Goal: Task Accomplishment & Management: Manage account settings

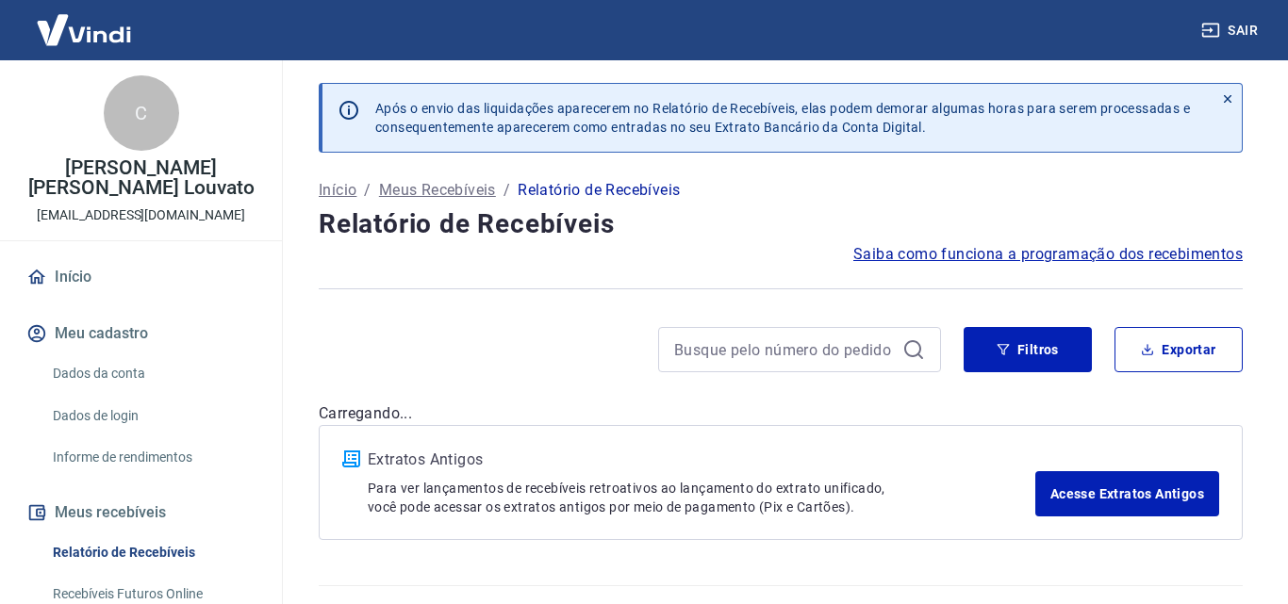
click at [735, 266] on div at bounding box center [781, 289] width 924 height 46
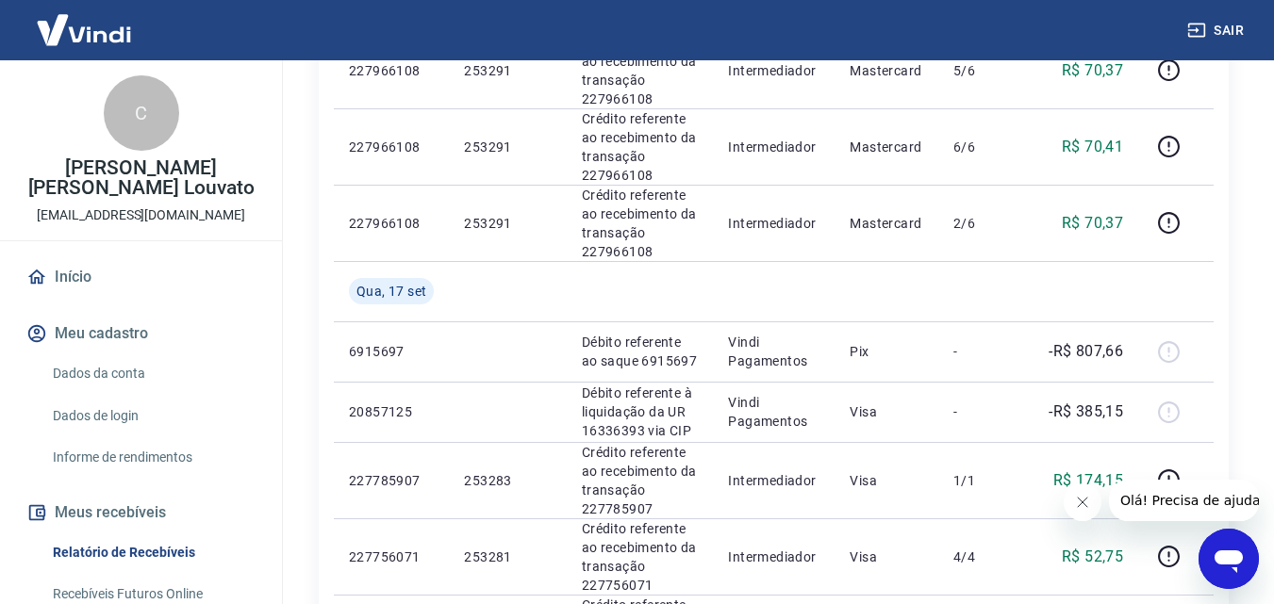
scroll to position [848, 0]
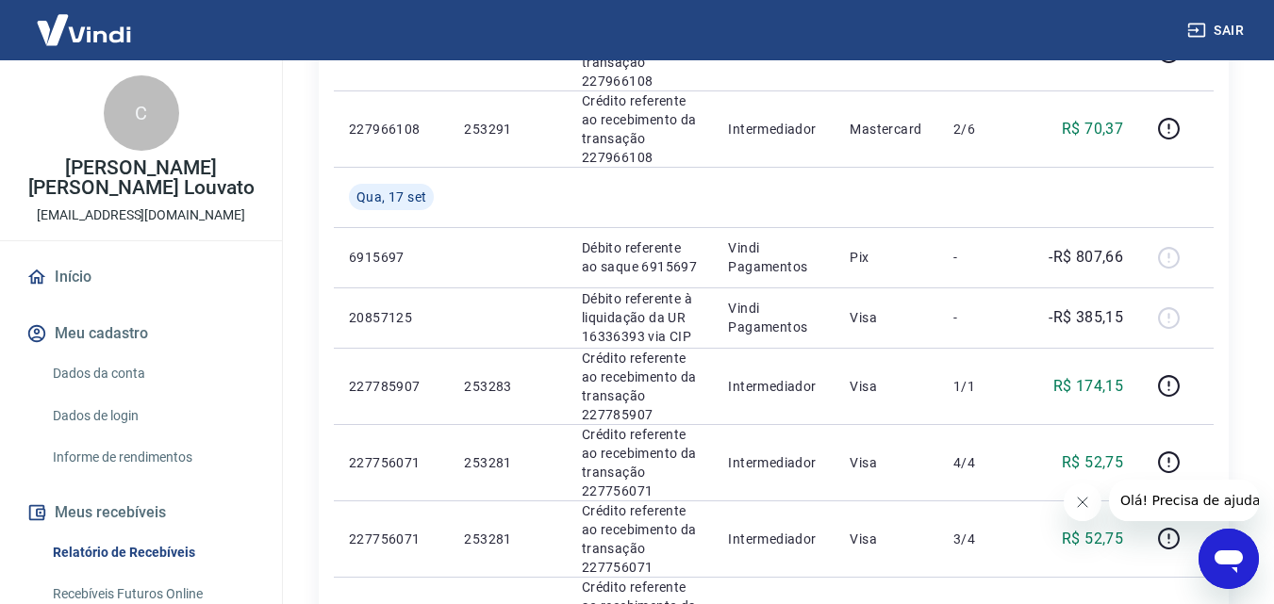
click at [1086, 506] on icon "Fechar mensagem da empresa" at bounding box center [1081, 502] width 15 height 15
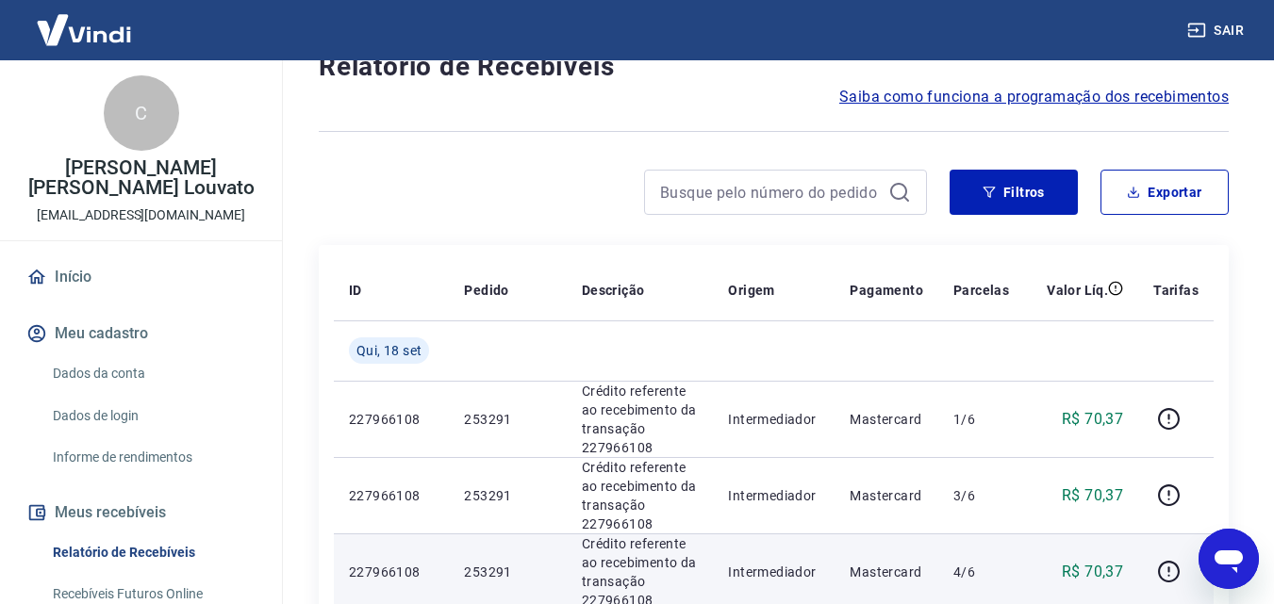
scroll to position [553, 0]
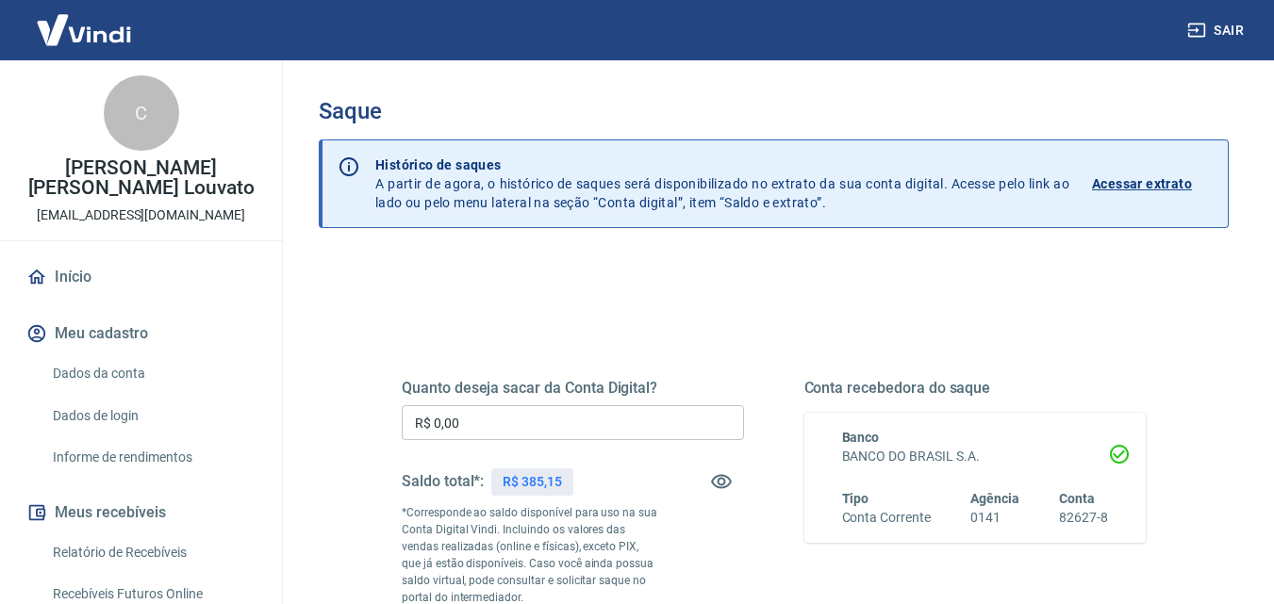
click at [603, 423] on input "R$ 0,00" at bounding box center [573, 422] width 342 height 35
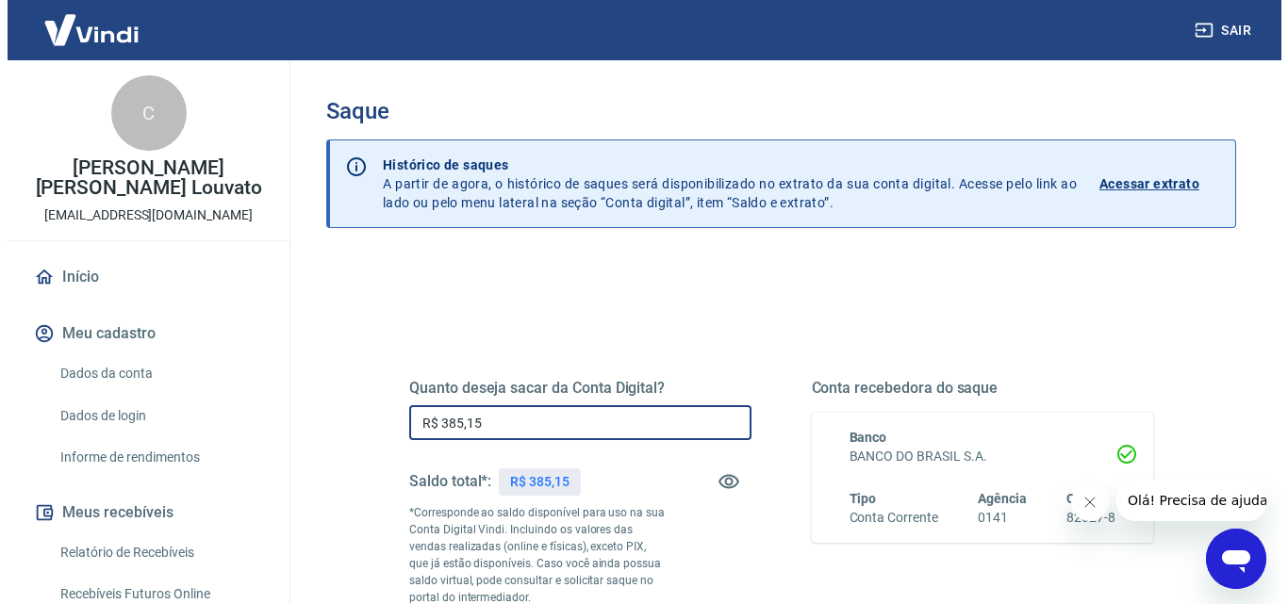
scroll to position [283, 0]
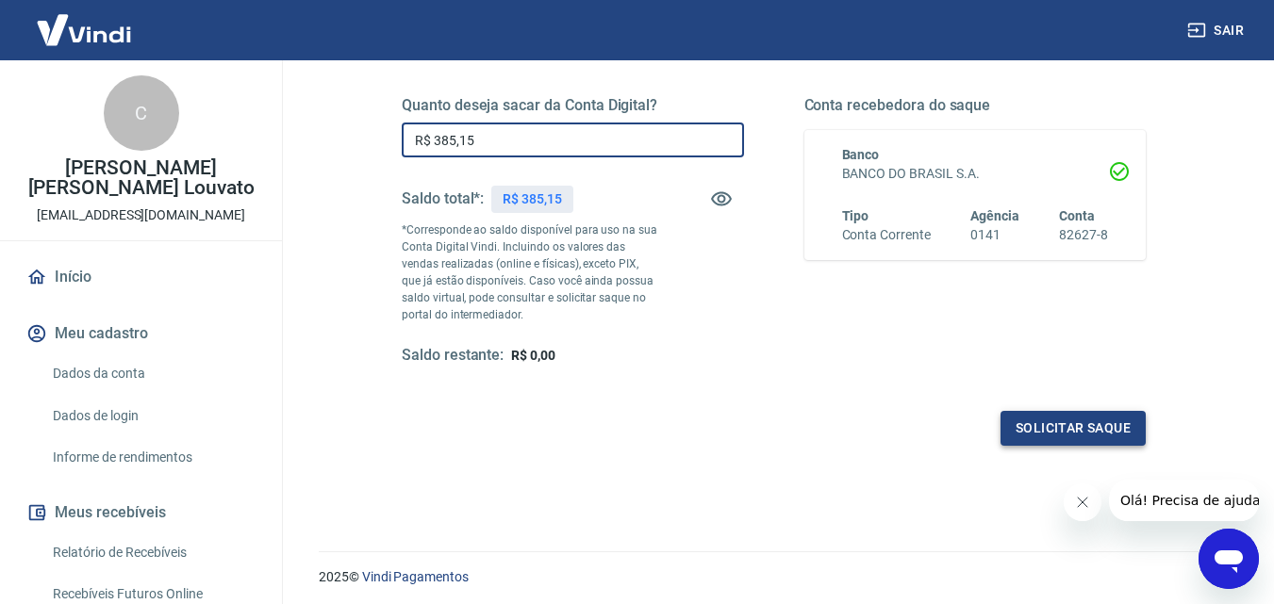
type input "R$ 385,15"
click at [1085, 433] on button "Solicitar saque" at bounding box center [1072, 428] width 145 height 35
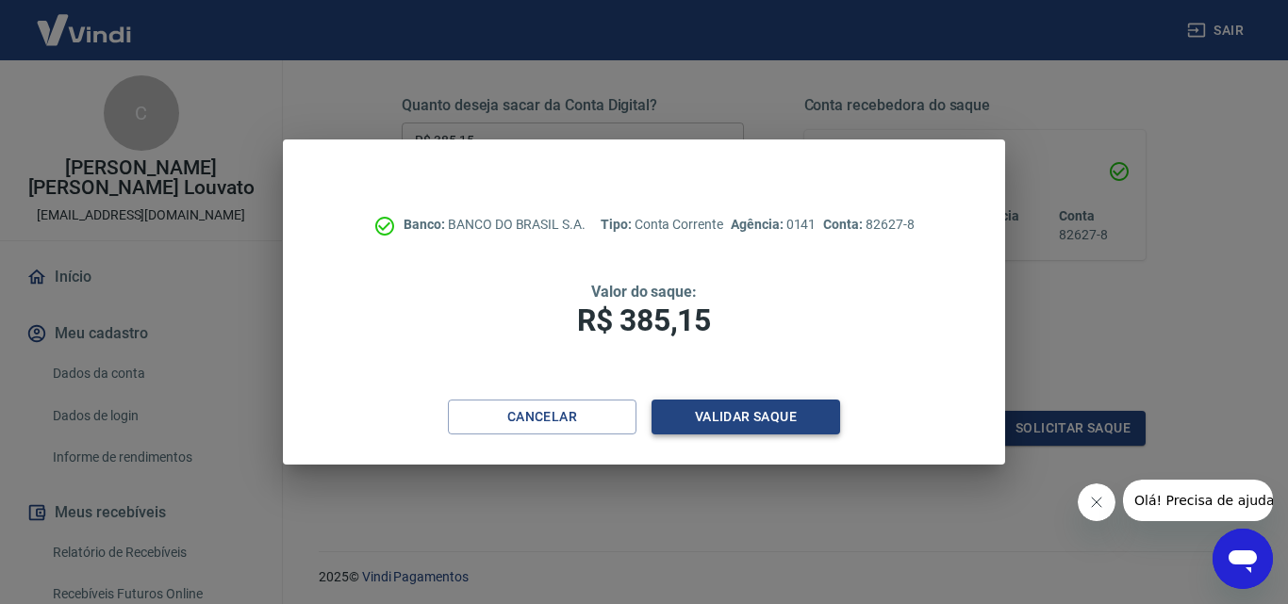
click at [693, 416] on button "Validar saque" at bounding box center [745, 417] width 189 height 35
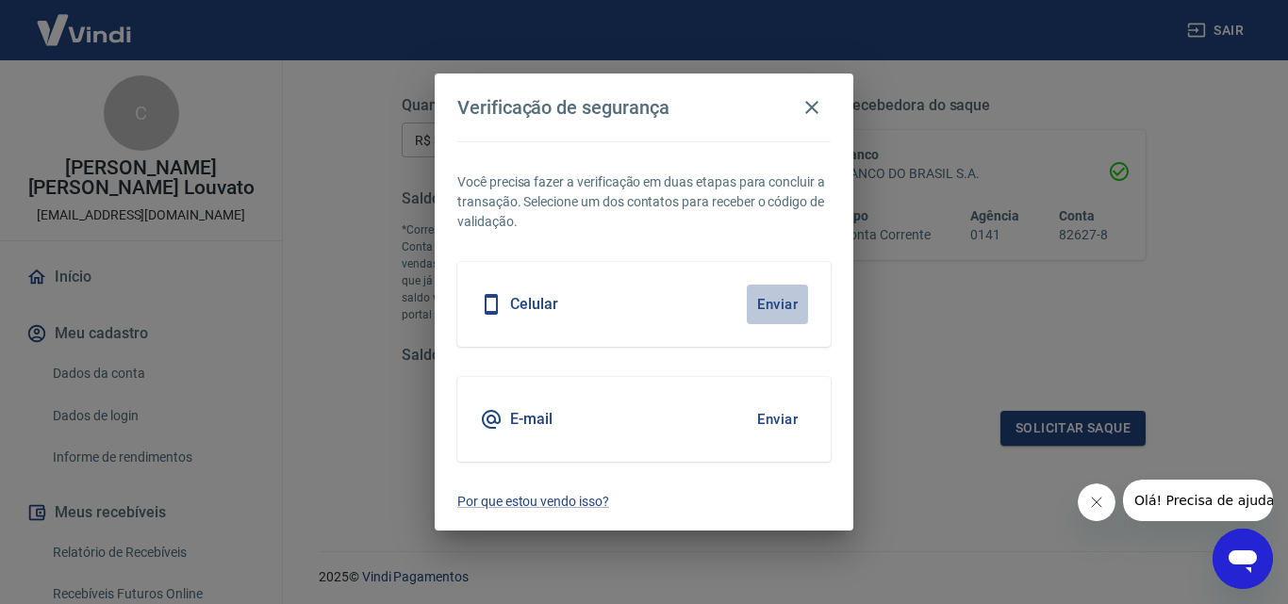
click at [789, 304] on button "Enviar" at bounding box center [777, 305] width 61 height 40
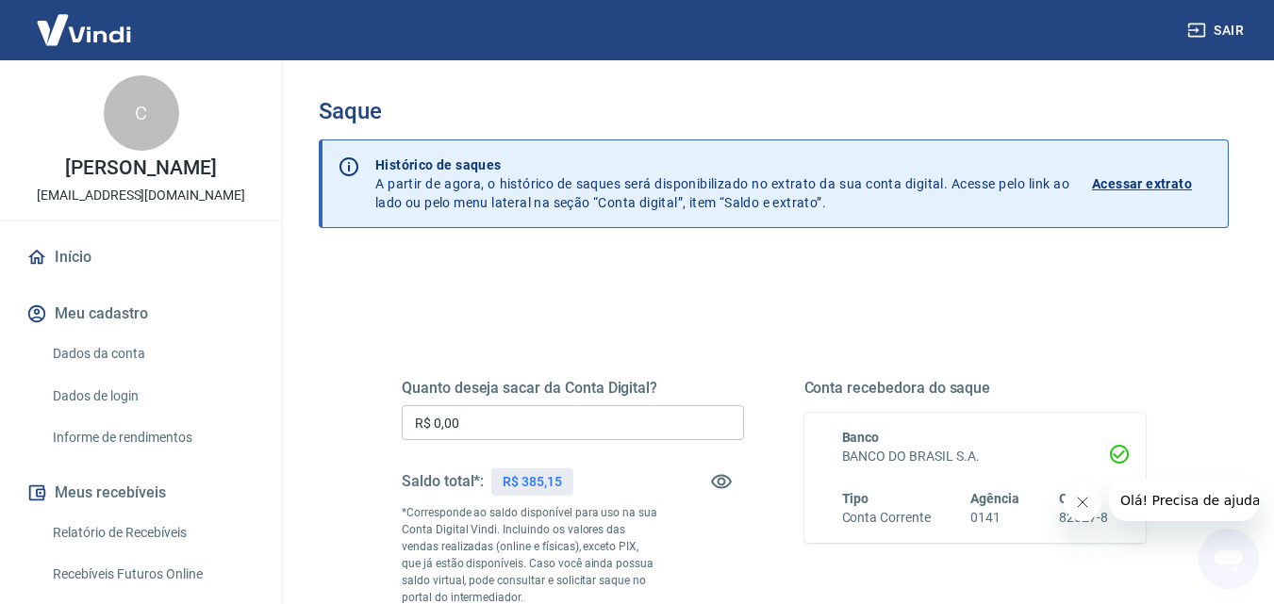
click at [583, 420] on input "R$ 0,00" at bounding box center [573, 422] width 342 height 35
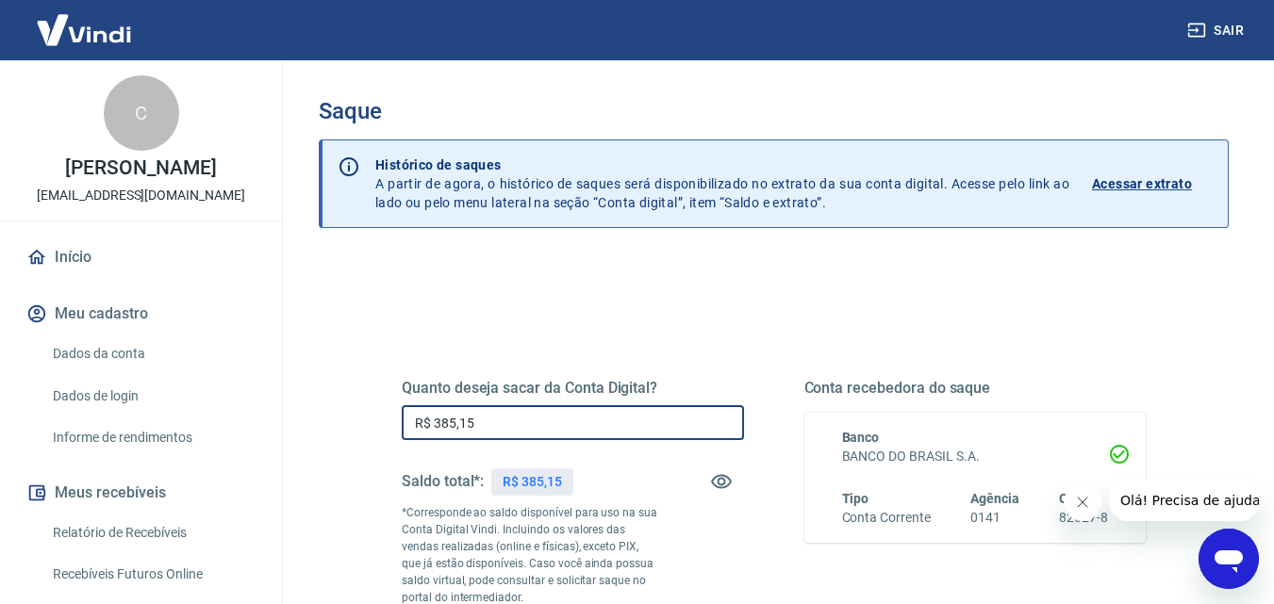
scroll to position [189, 0]
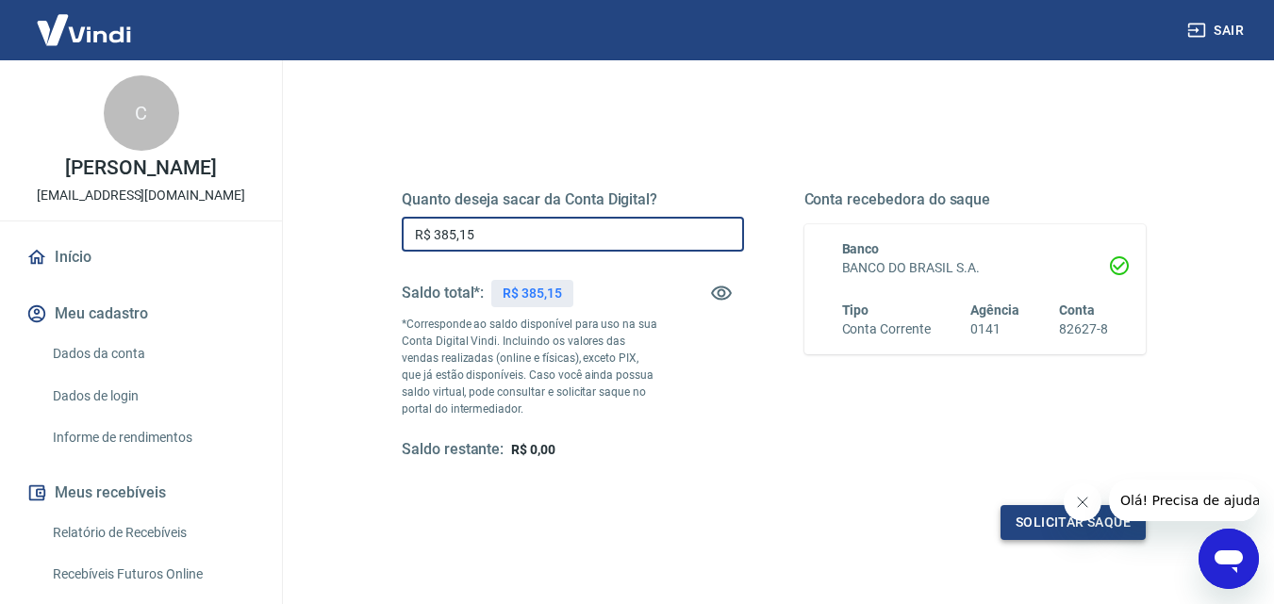
type input "R$ 385,15"
click at [1024, 529] on button "Solicitar saque" at bounding box center [1072, 522] width 145 height 35
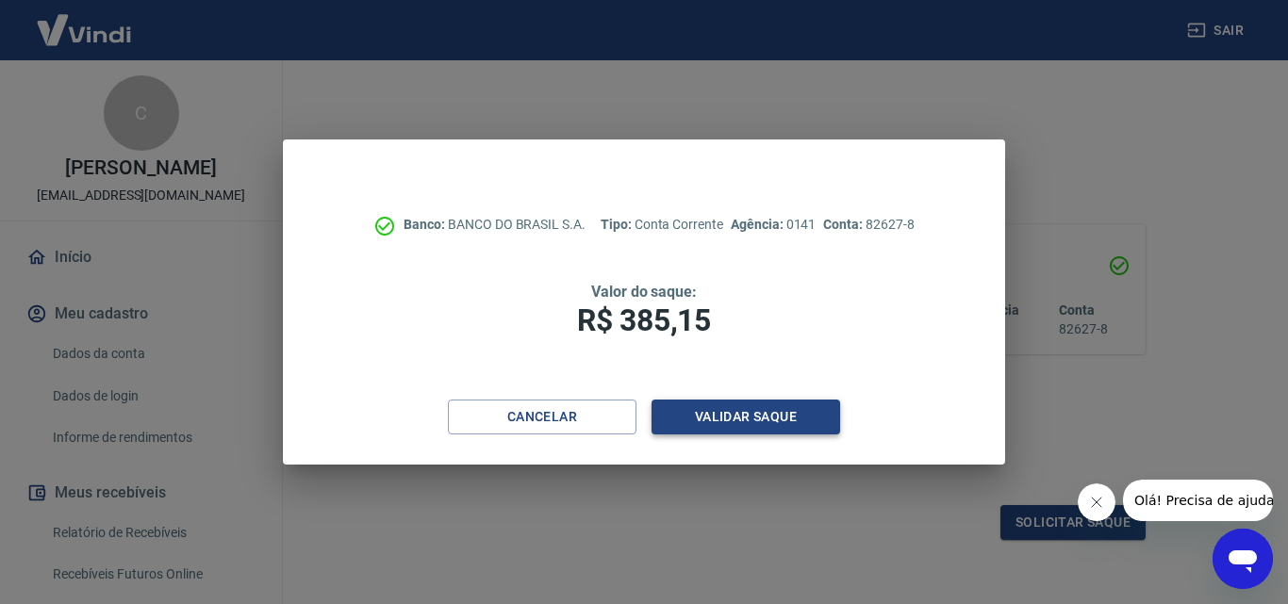
click at [759, 414] on button "Validar saque" at bounding box center [745, 417] width 189 height 35
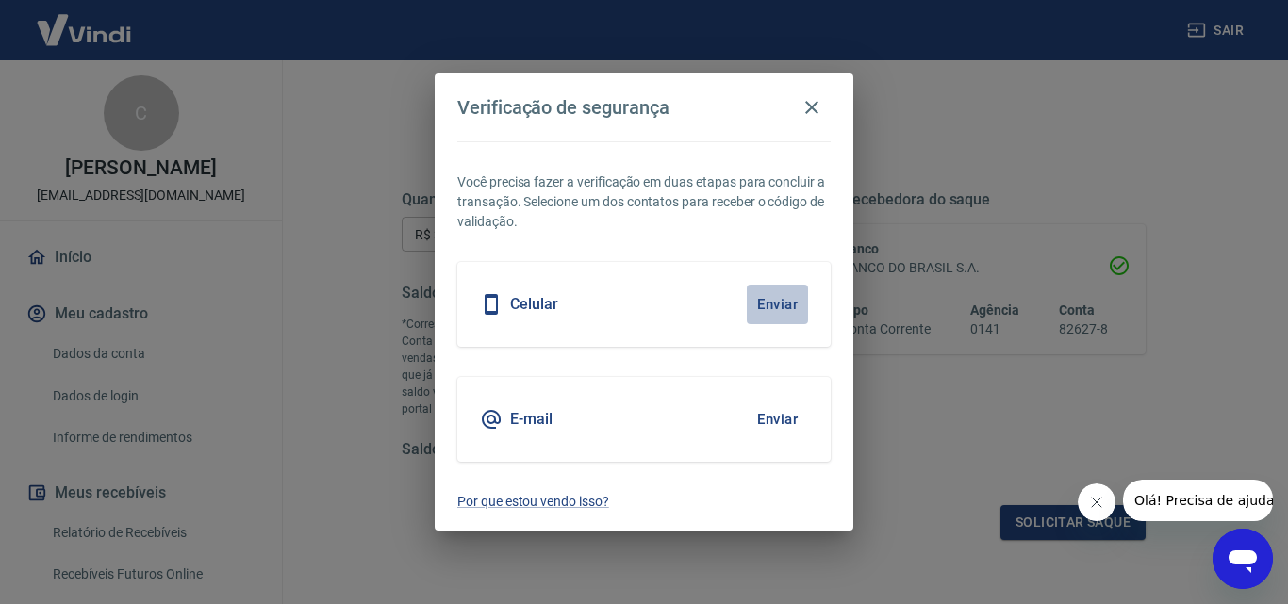
click at [776, 296] on button "Enviar" at bounding box center [777, 305] width 61 height 40
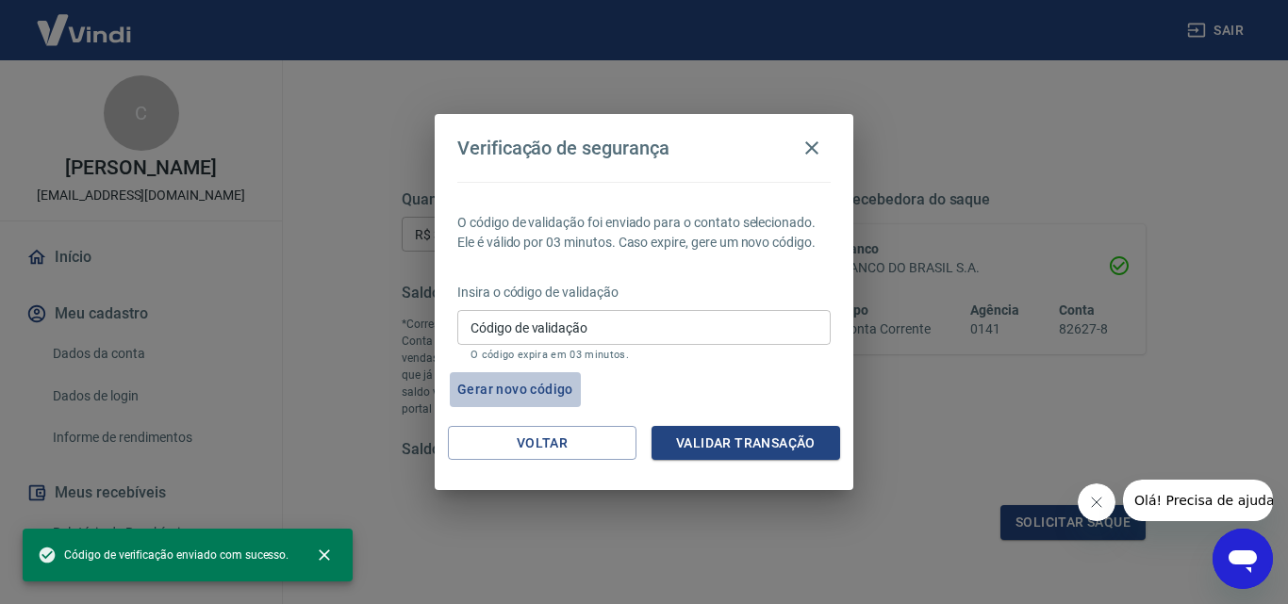
click at [523, 387] on button "Gerar novo código" at bounding box center [515, 389] width 131 height 35
click at [815, 142] on icon "button" at bounding box center [811, 148] width 23 height 23
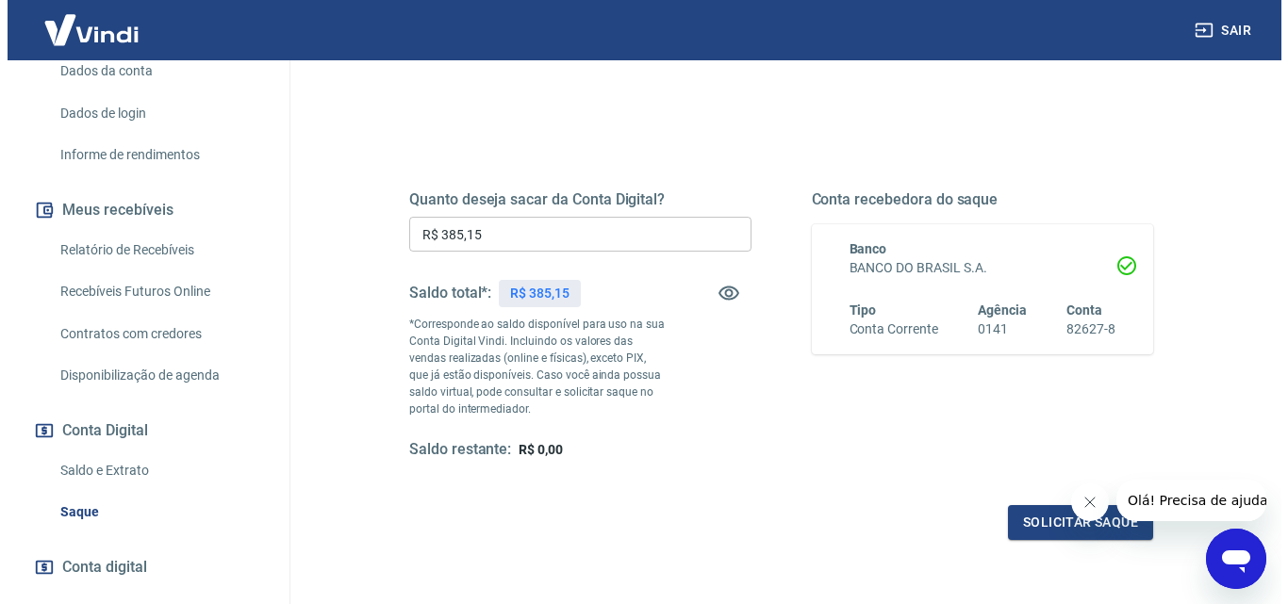
scroll to position [380, 0]
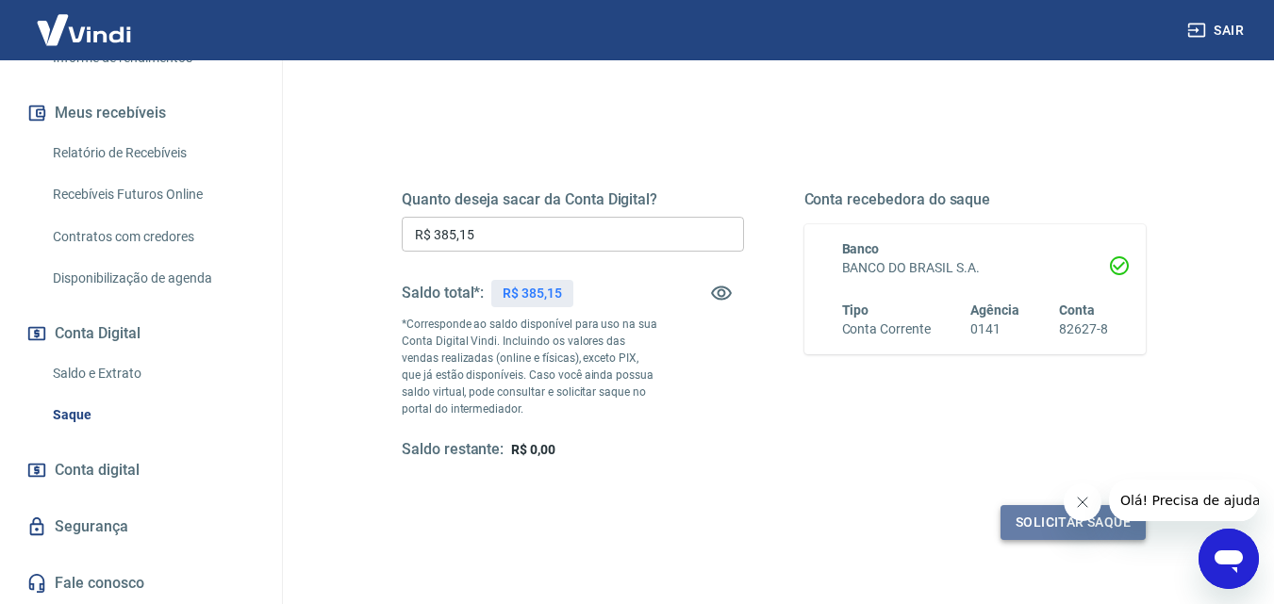
click at [1035, 523] on button "Solicitar saque" at bounding box center [1072, 522] width 145 height 35
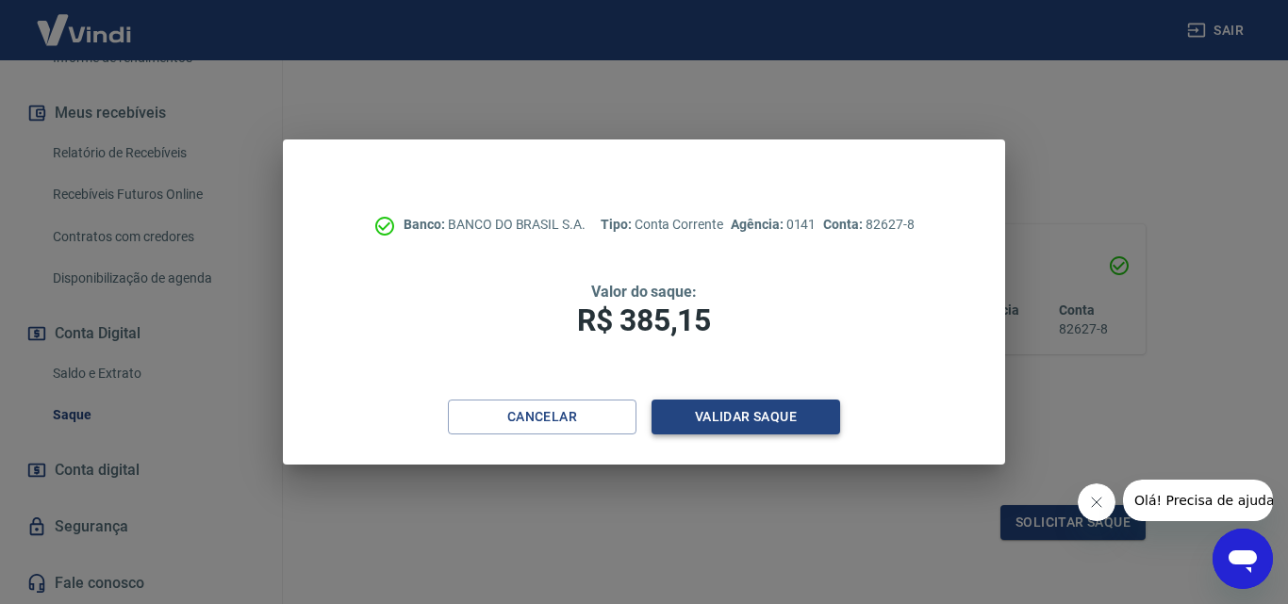
click at [731, 421] on button "Validar saque" at bounding box center [745, 417] width 189 height 35
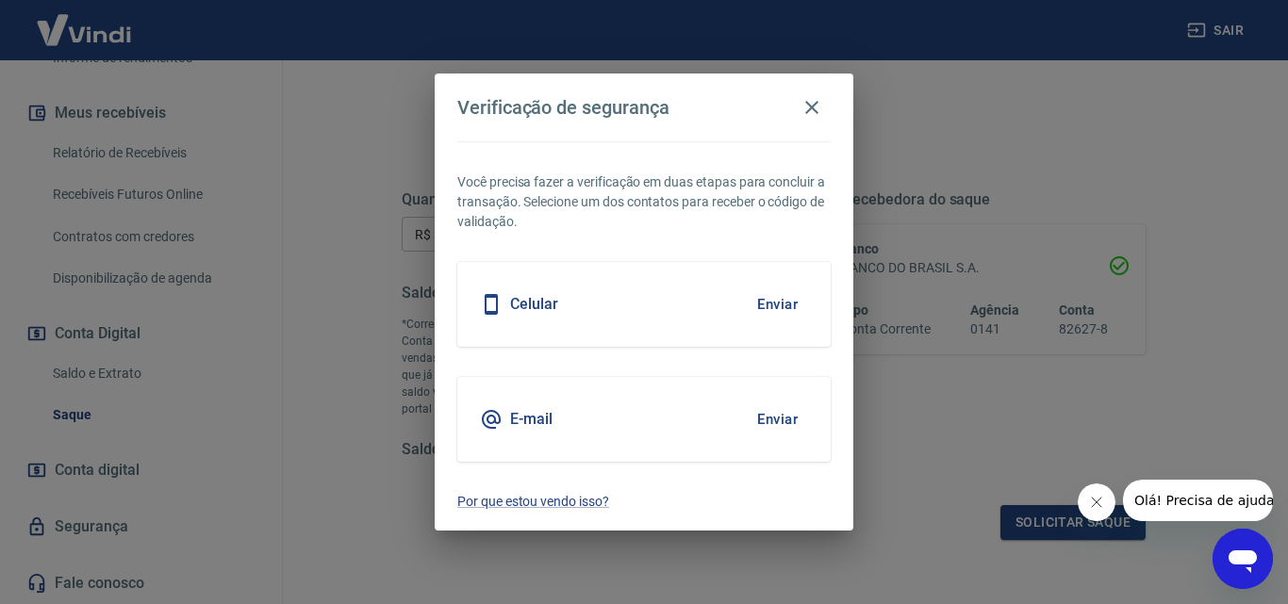
click at [780, 418] on button "Enviar" at bounding box center [777, 420] width 61 height 40
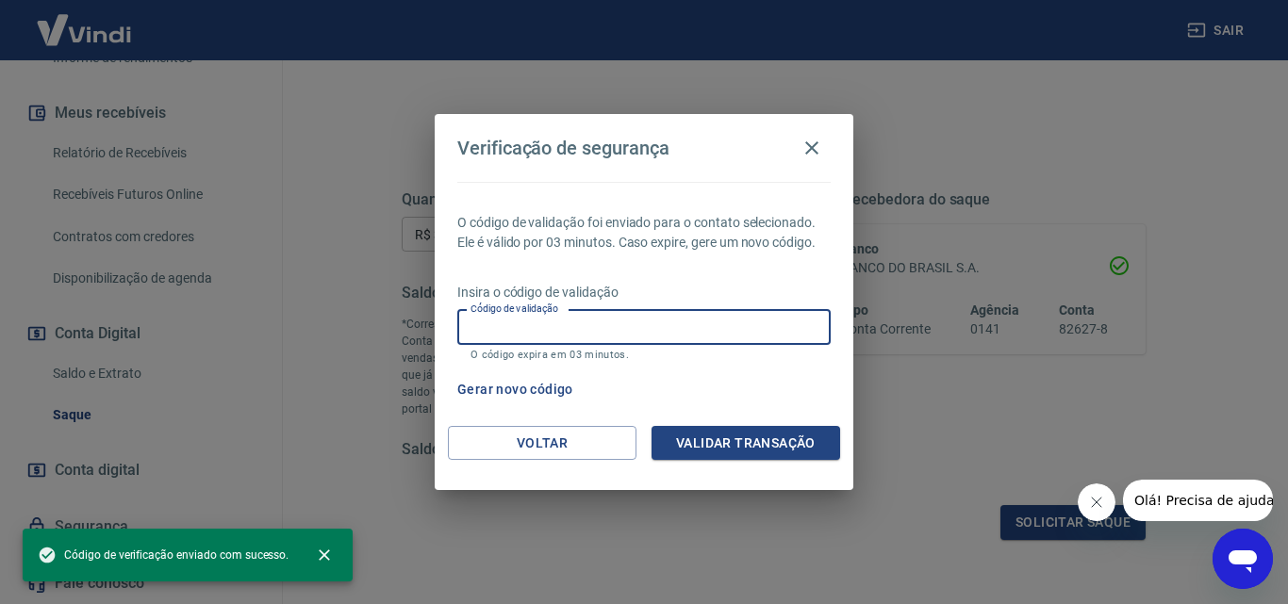
click at [645, 327] on input "Código de validação" at bounding box center [643, 327] width 373 height 35
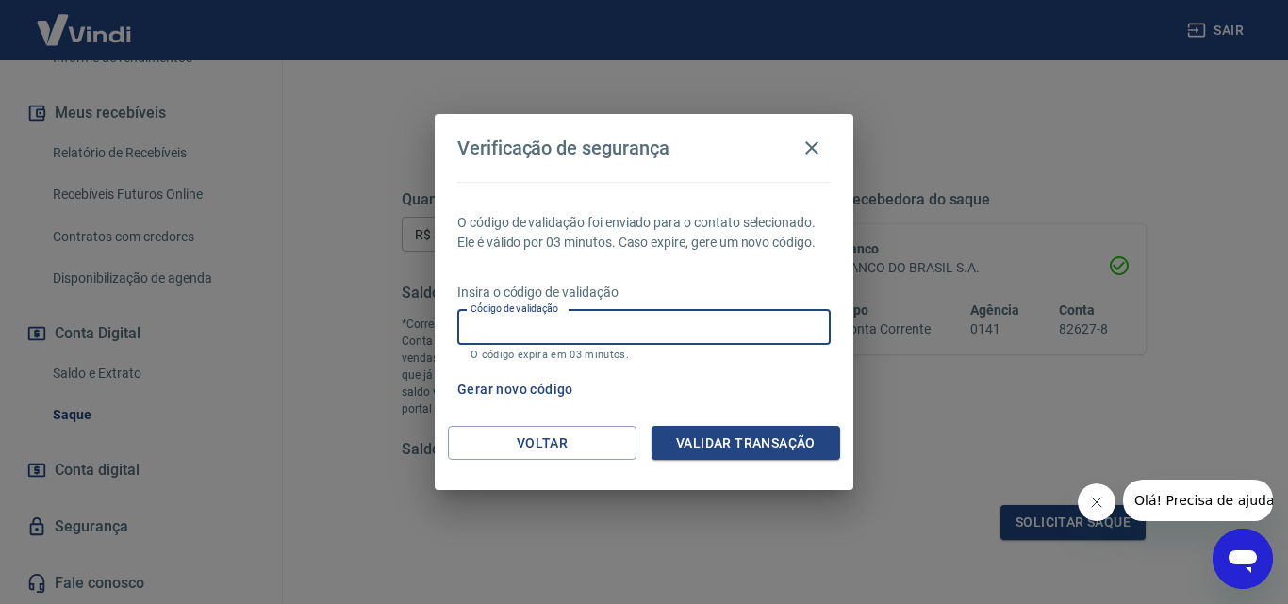
click at [635, 327] on input "Código de validação" at bounding box center [643, 327] width 373 height 35
click at [628, 325] on input "Código de validação" at bounding box center [643, 327] width 373 height 35
click at [630, 329] on input "Código de validação" at bounding box center [643, 327] width 373 height 35
click at [621, 325] on input "Código de validação" at bounding box center [643, 327] width 373 height 35
click at [630, 327] on input "Código de validação" at bounding box center [643, 327] width 373 height 35
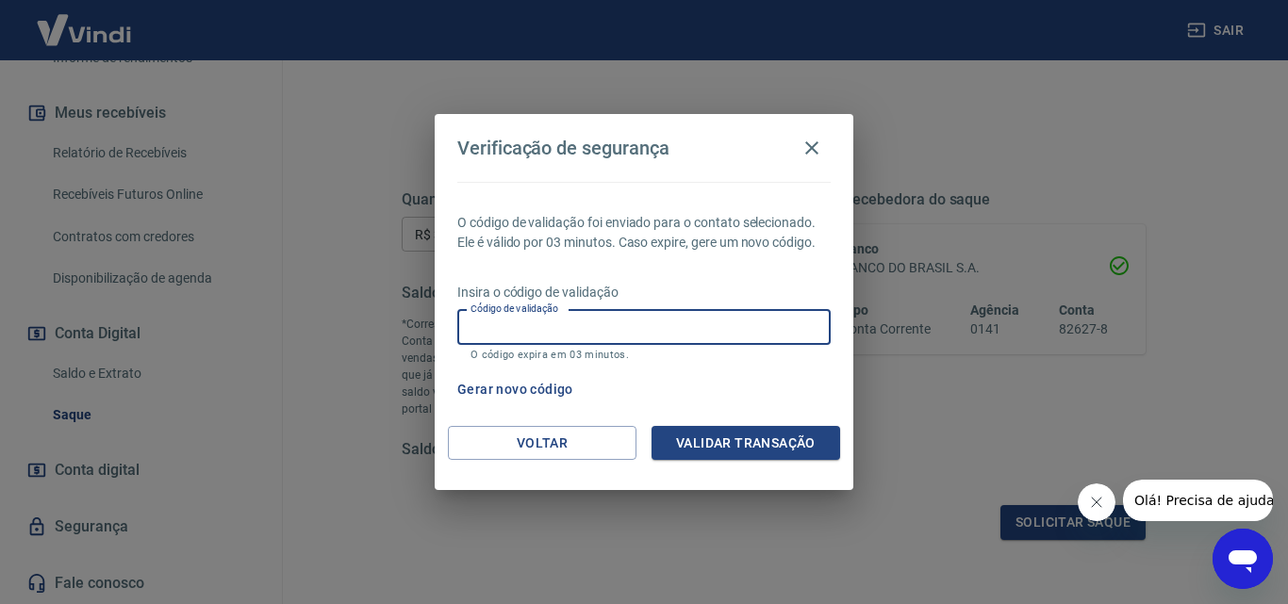
click at [630, 327] on input "Código de validação" at bounding box center [643, 327] width 373 height 35
click at [595, 333] on input "Código de validação" at bounding box center [643, 327] width 373 height 35
click at [600, 326] on input "Código de validação" at bounding box center [643, 327] width 373 height 35
type input "4"
type input "406704"
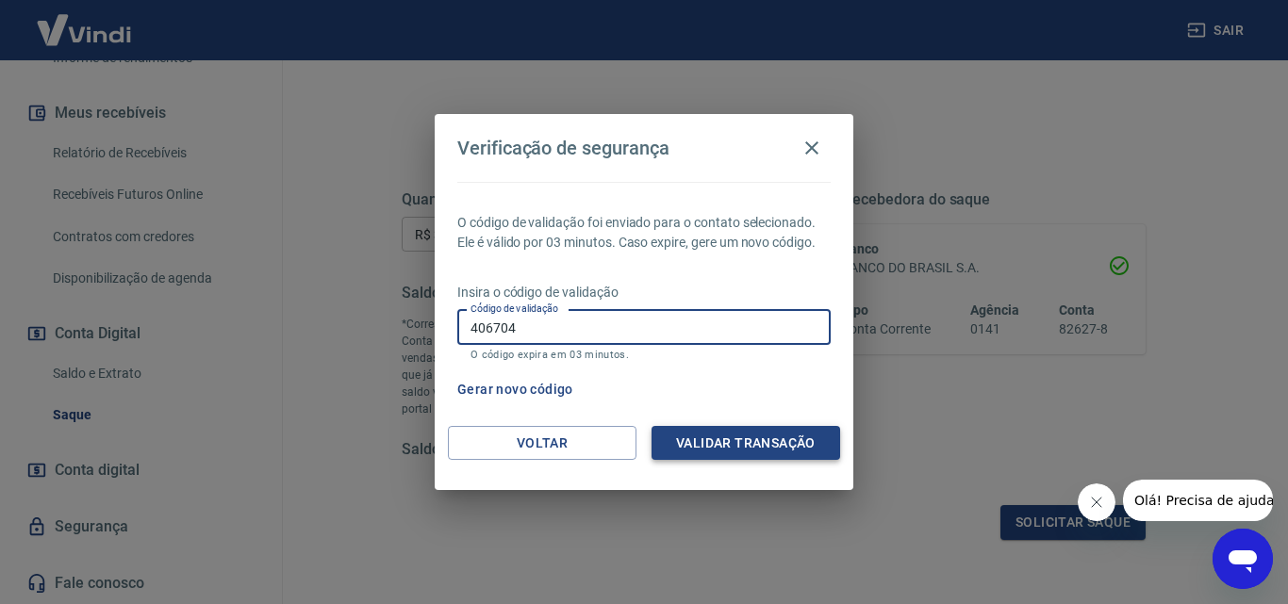
click at [752, 449] on button "Validar transação" at bounding box center [745, 443] width 189 height 35
